Goal: Task Accomplishment & Management: Manage account settings

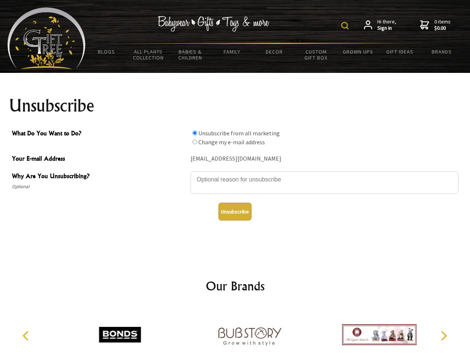
click at [346, 26] on img at bounding box center [344, 25] width 7 height 7
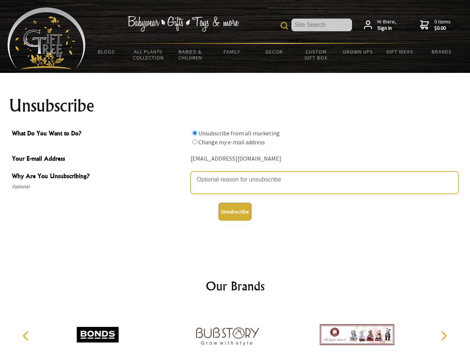
click at [235, 174] on textarea "Why Are You Unsubscribing?" at bounding box center [324, 182] width 268 height 22
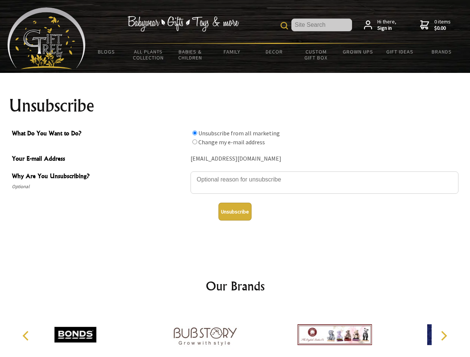
click at [194, 133] on input "What Do You Want to Do?" at bounding box center [194, 132] width 5 height 5
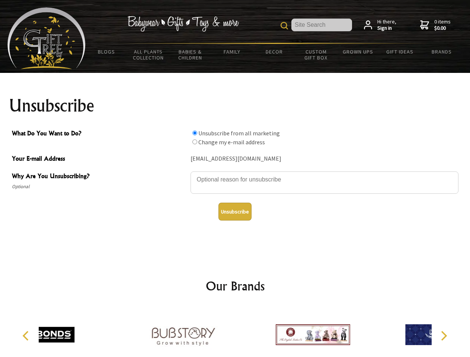
click at [194, 142] on input "What Do You Want to Do?" at bounding box center [194, 141] width 5 height 5
radio input "true"
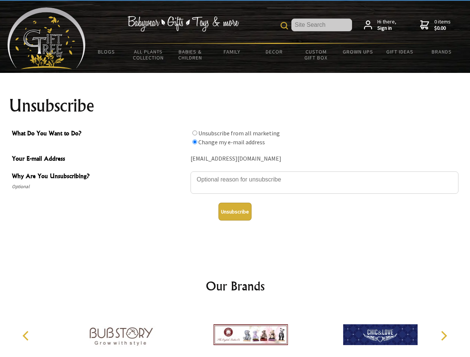
click at [235, 212] on button "Unsubscribe" at bounding box center [234, 212] width 33 height 18
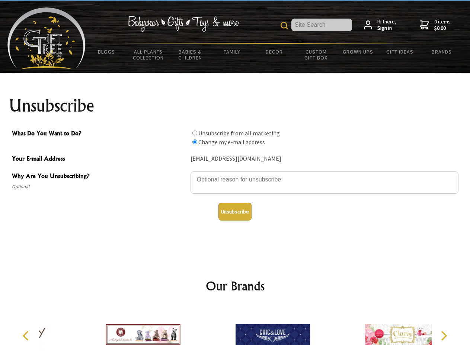
click at [27, 336] on icon "Previous" at bounding box center [27, 336] width 10 height 10
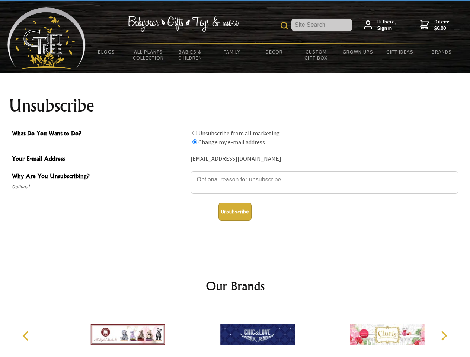
click at [443, 336] on icon "Next" at bounding box center [443, 336] width 10 height 10
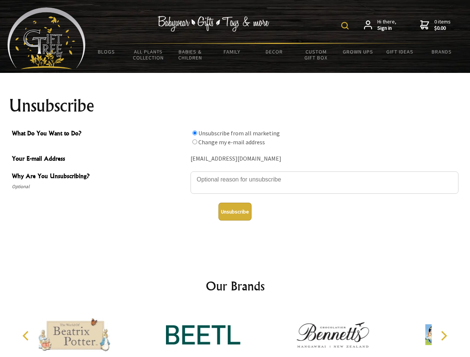
click at [346, 26] on img at bounding box center [344, 25] width 7 height 7
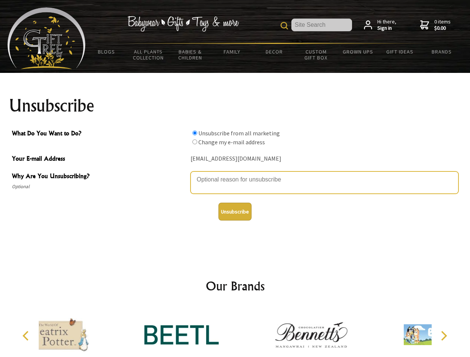
click at [235, 174] on textarea "Why Are You Unsubscribing?" at bounding box center [324, 182] width 268 height 22
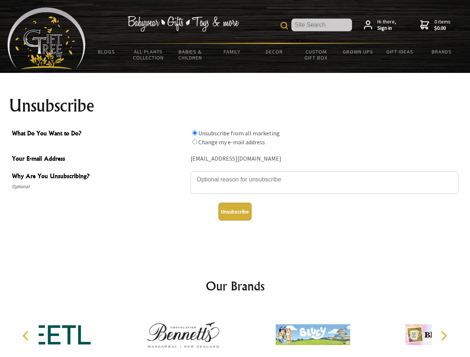
click at [194, 133] on input "What Do You Want to Do?" at bounding box center [194, 132] width 5 height 5
click at [194, 142] on input "What Do You Want to Do?" at bounding box center [194, 141] width 5 height 5
radio input "true"
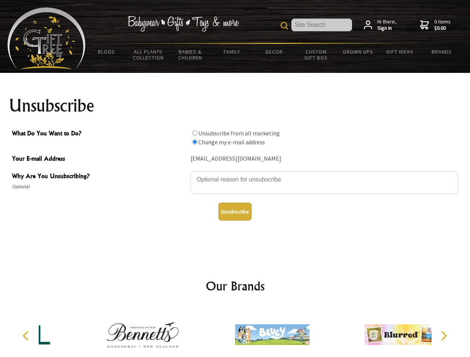
click at [235, 212] on button "Unsubscribe" at bounding box center [234, 212] width 33 height 18
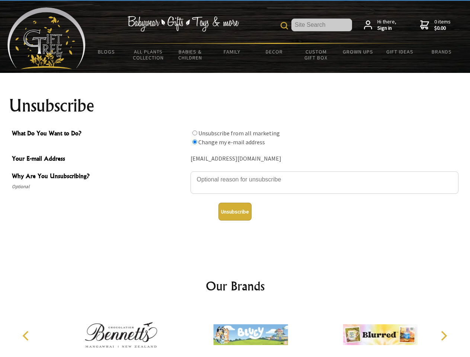
click at [235, 332] on img at bounding box center [250, 335] width 74 height 56
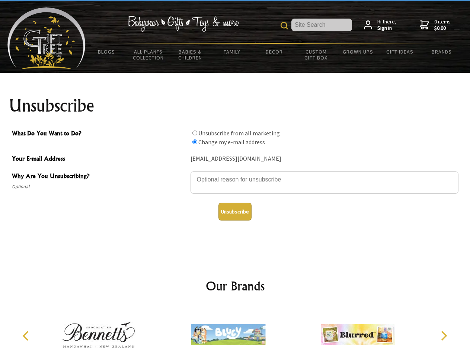
click at [27, 336] on icon "Previous" at bounding box center [27, 336] width 10 height 10
click at [443, 336] on icon "Next" at bounding box center [443, 336] width 10 height 10
